Goal: Task Accomplishment & Management: Use online tool/utility

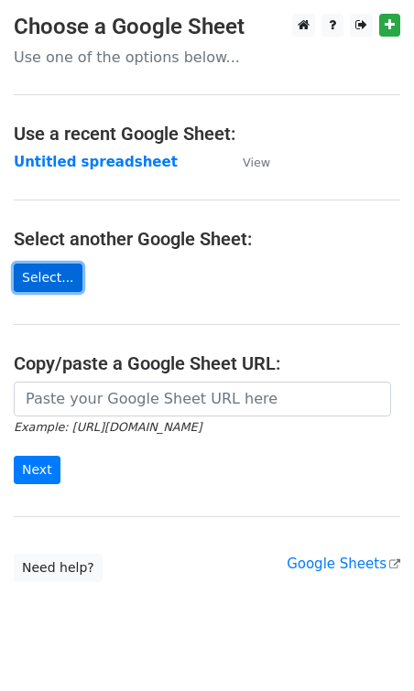
click at [38, 276] on link "Select..." at bounding box center [48, 278] width 69 height 28
click at [52, 277] on link "Select..." at bounding box center [48, 278] width 69 height 28
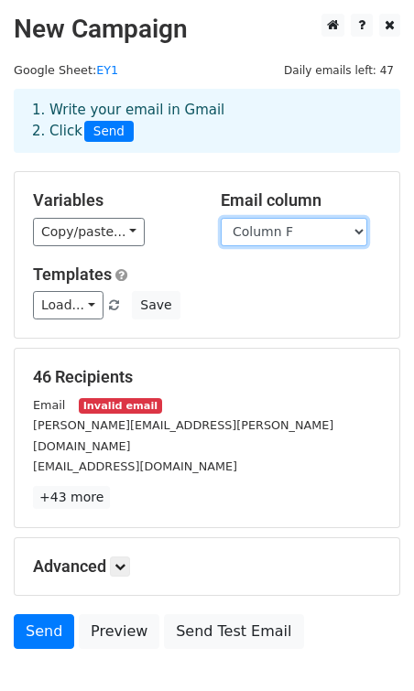
click at [282, 232] on select "Column A Column B Column C Column D Column E Column F Column G Column H Column …" at bounding box center [294, 232] width 147 height 28
click at [221, 218] on select "Column A Column B Column C Column D Column E Column F Column G Column H Column …" at bounding box center [294, 232] width 147 height 28
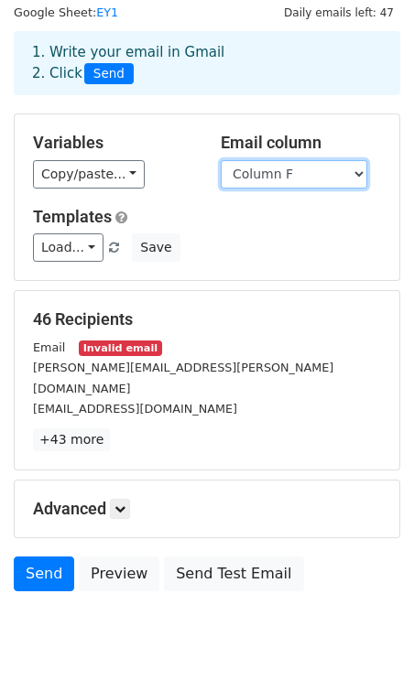
scroll to position [71, 0]
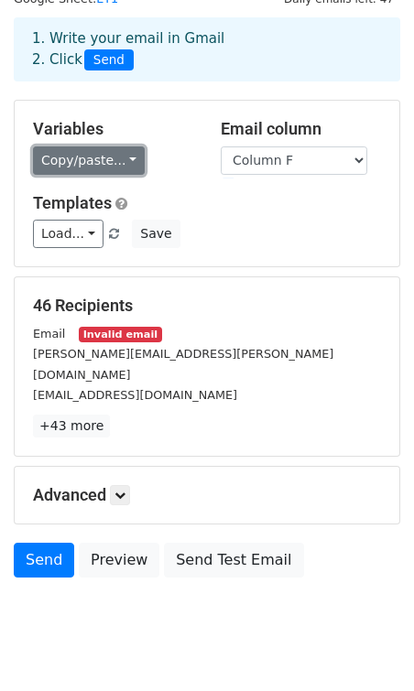
click at [84, 172] on link "Copy/paste..." at bounding box center [89, 161] width 112 height 28
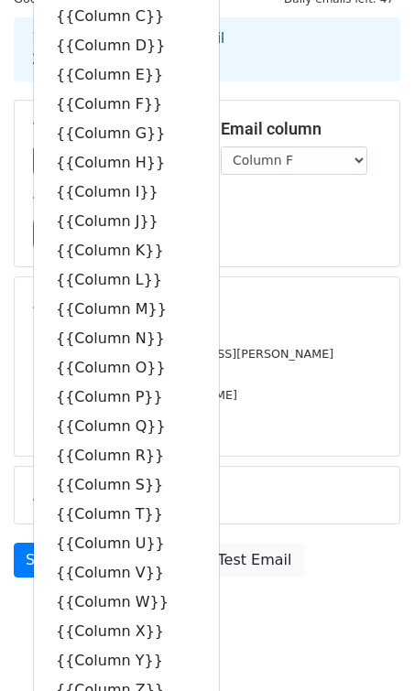
click at [284, 300] on h5 "46 Recipients" at bounding box center [207, 306] width 348 height 20
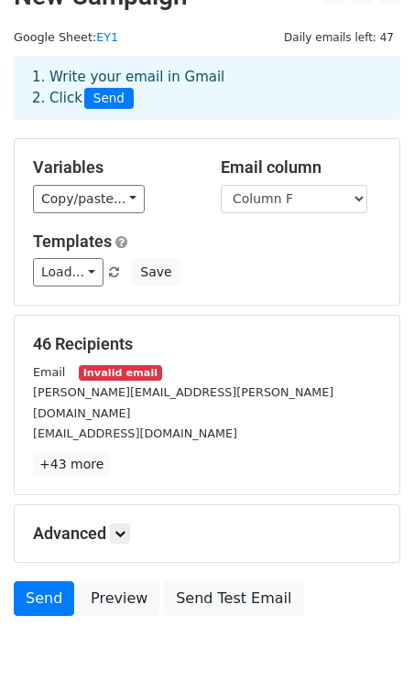
scroll to position [0, 0]
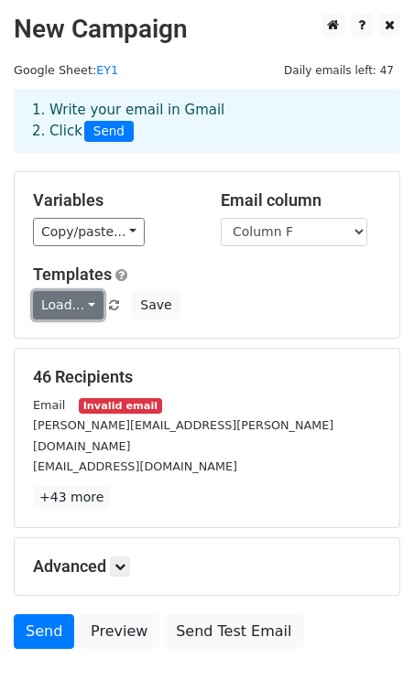
click at [59, 303] on link "Load..." at bounding box center [68, 305] width 71 height 28
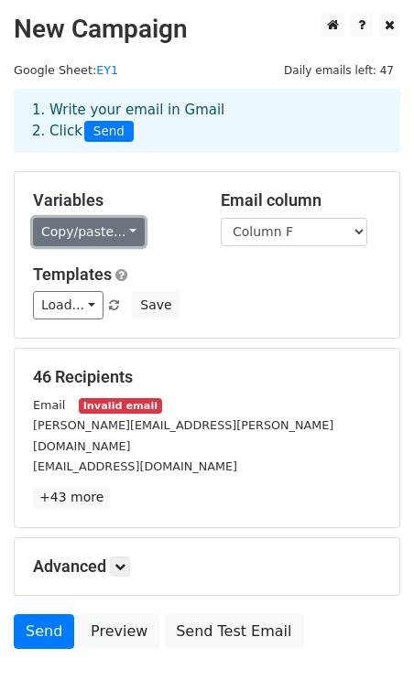
click at [73, 235] on link "Copy/paste..." at bounding box center [89, 232] width 112 height 28
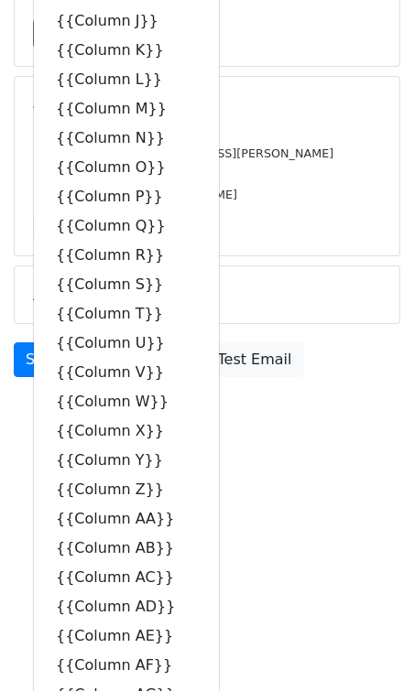
click at [251, 184] on div "[EMAIL_ADDRESS][DOMAIN_NAME]" at bounding box center [206, 194] width 375 height 21
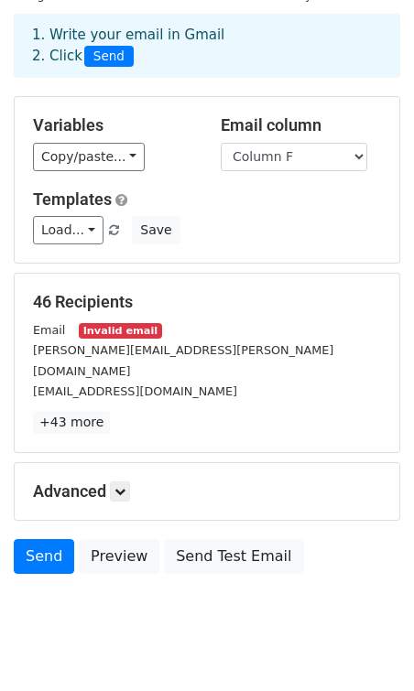
scroll to position [92, 0]
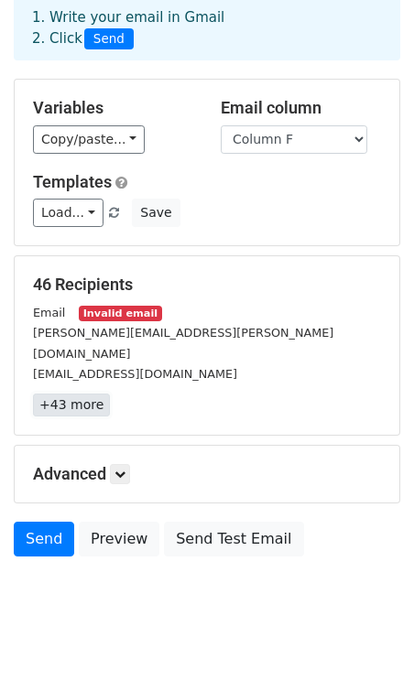
click at [70, 394] on link "+43 more" at bounding box center [71, 405] width 77 height 23
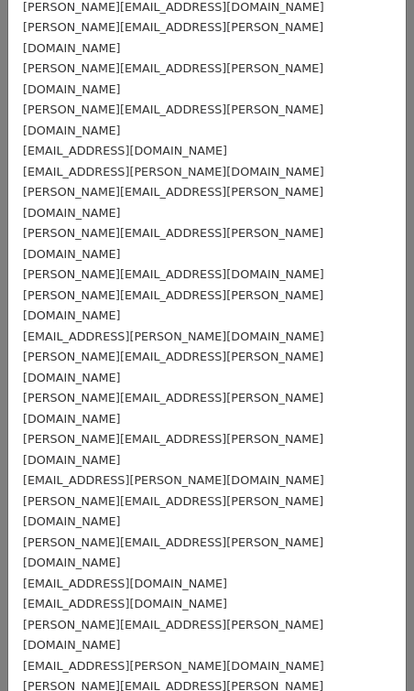
scroll to position [0, 0]
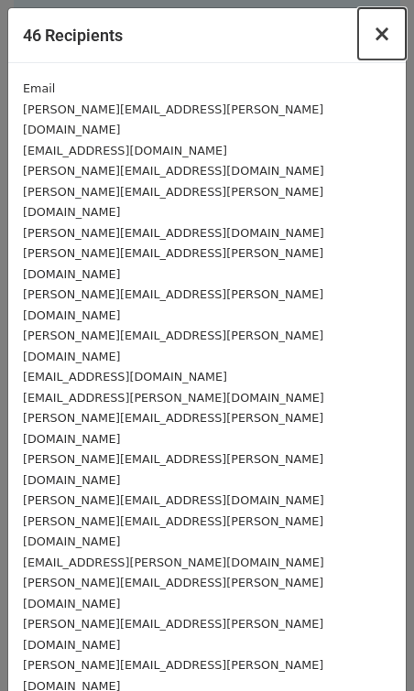
click at [381, 34] on span "×" at bounding box center [382, 34] width 18 height 26
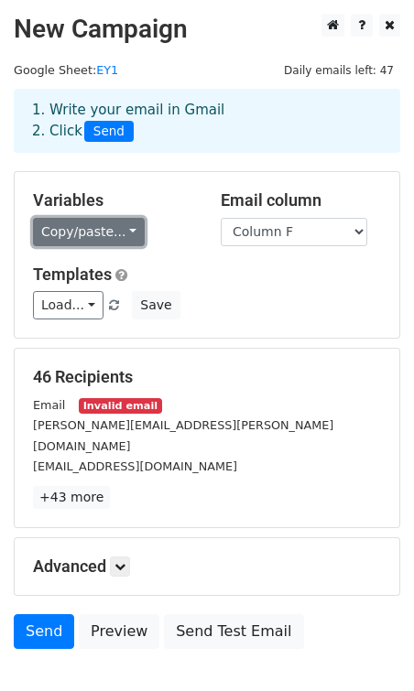
click at [96, 242] on link "Copy/paste..." at bounding box center [89, 232] width 112 height 28
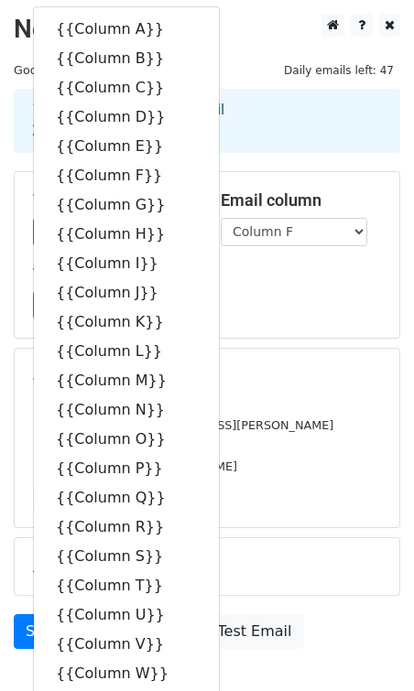
click at [314, 343] on form "Variables Copy/paste... {{Column A}} {{Column B}} {{Column C}} {{Column D}} {{C…" at bounding box center [207, 414] width 386 height 487
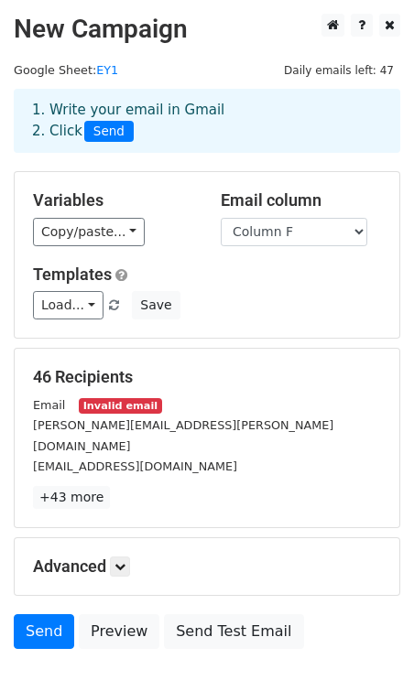
click at [43, 322] on div "Variables Copy/paste... {{Column A}} {{Column B}} {{Column C}} {{Column D}} {{C…" at bounding box center [207, 255] width 385 height 166
click at [52, 310] on link "Load..." at bounding box center [68, 305] width 71 height 28
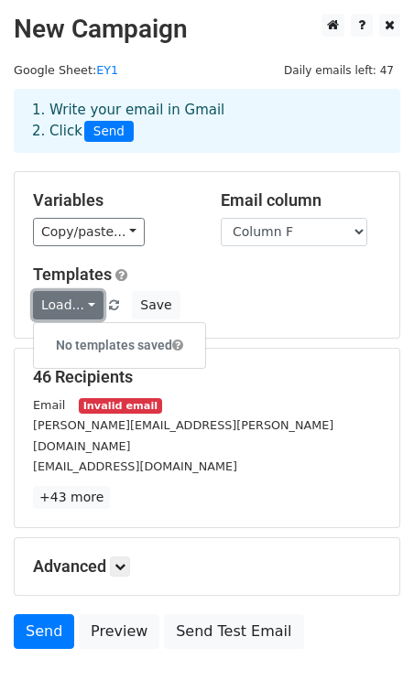
click at [52, 310] on link "Load..." at bounding box center [68, 305] width 71 height 28
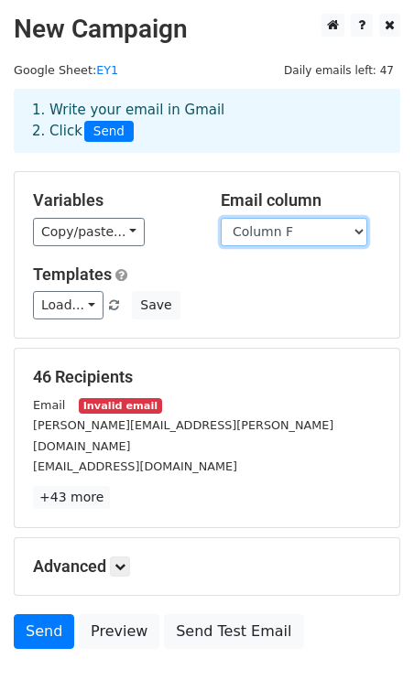
click at [301, 236] on select "Column A Column B Column C Column D Column E Column F Column G Column H Column …" at bounding box center [294, 232] width 147 height 28
click at [221, 218] on select "Column A Column B Column C Column D Column E Column F Column G Column H Column …" at bounding box center [294, 232] width 147 height 28
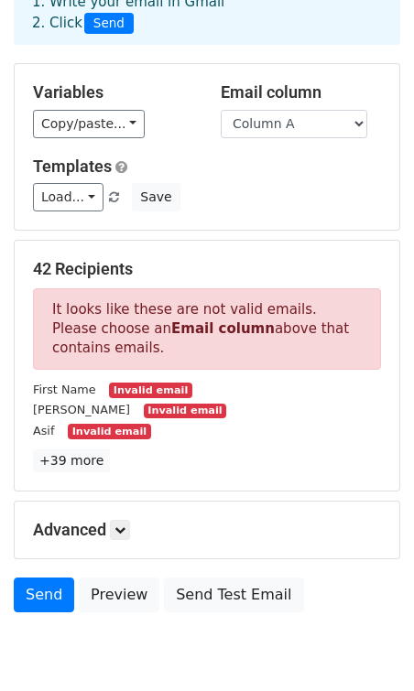
scroll to position [88, 0]
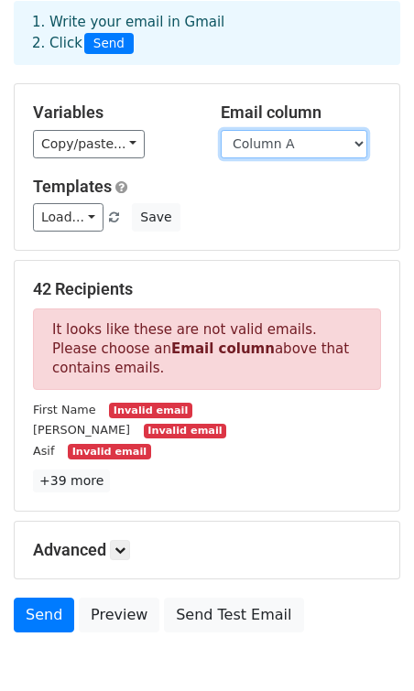
click at [288, 144] on select "Column A Column B Column C Column D Column E Column F Column G Column H Column …" at bounding box center [294, 144] width 147 height 28
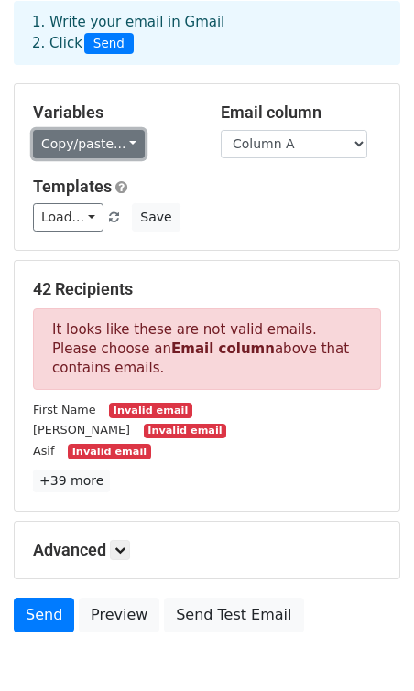
click at [67, 138] on link "Copy/paste..." at bounding box center [89, 144] width 112 height 28
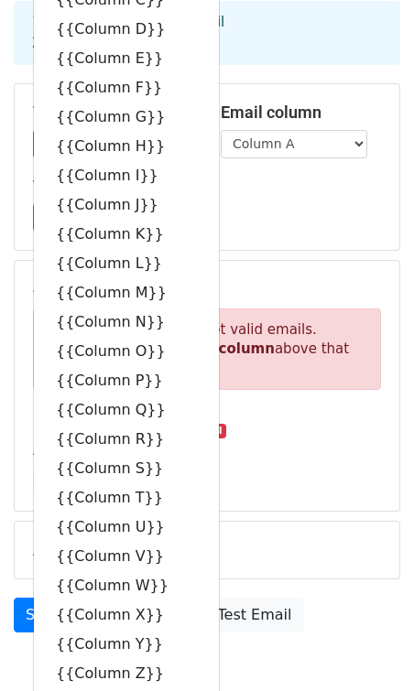
click at [342, 249] on div "Variables Copy/paste... {{Column A}} {{Column B}} {{Column C}} {{Column D}} {{C…" at bounding box center [207, 167] width 385 height 166
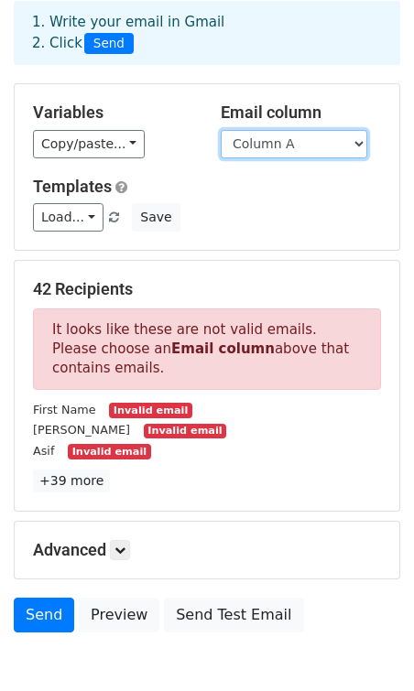
click at [265, 136] on select "Column A Column B Column C Column D Column E Column F Column G Column H Column …" at bounding box center [294, 144] width 147 height 28
select select "Column F"
click at [221, 130] on select "Column A Column B Column C Column D Column E Column F Column G Column H Column …" at bounding box center [294, 144] width 147 height 28
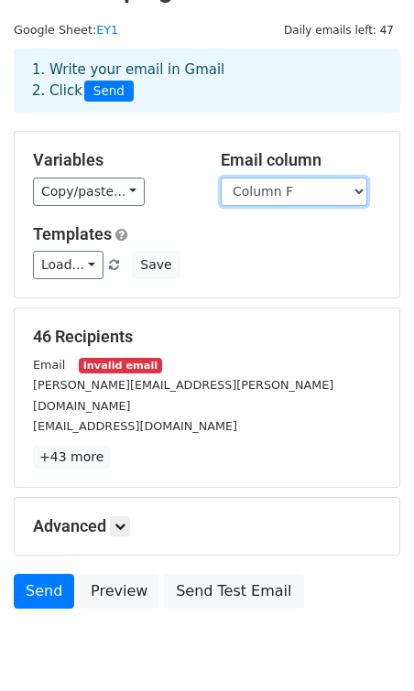
scroll to position [37, 0]
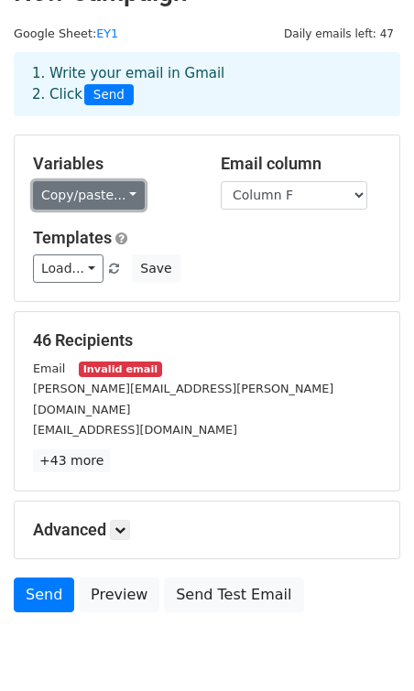
click at [104, 201] on link "Copy/paste..." at bounding box center [89, 195] width 112 height 28
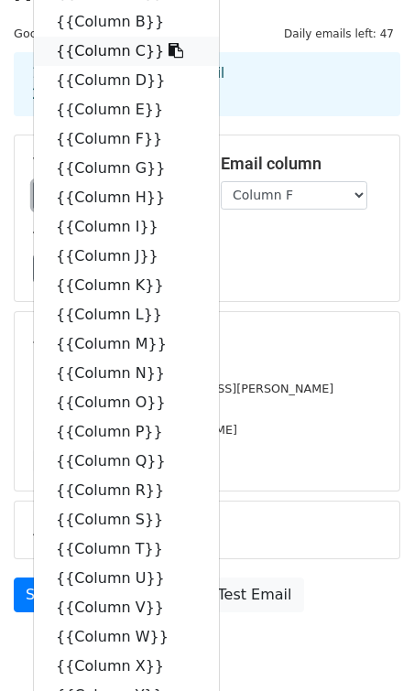
scroll to position [0, 0]
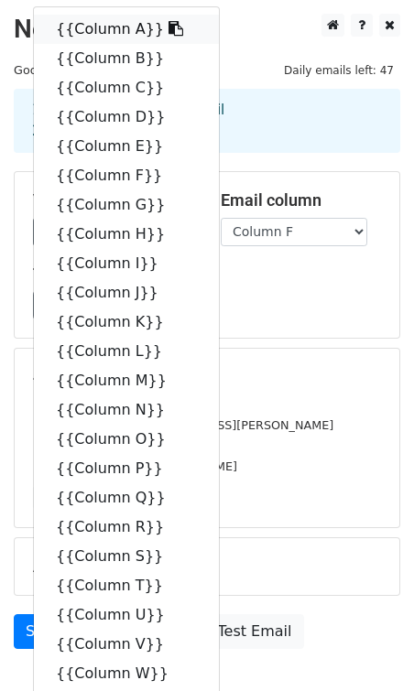
click at [86, 20] on link "{{Column A}}" at bounding box center [126, 29] width 185 height 29
